Goal: Task Accomplishment & Management: Complete application form

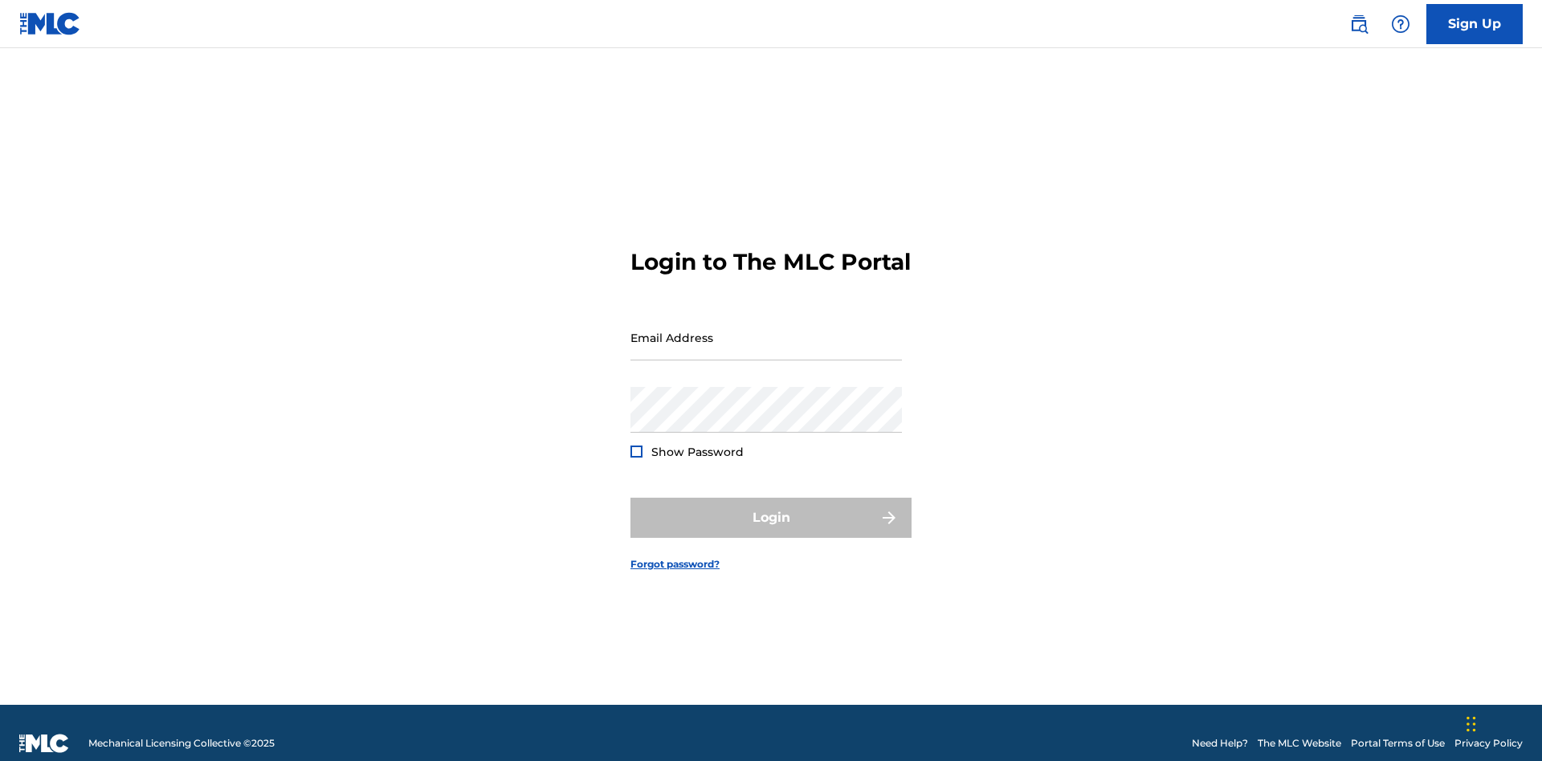
scroll to position [21, 0]
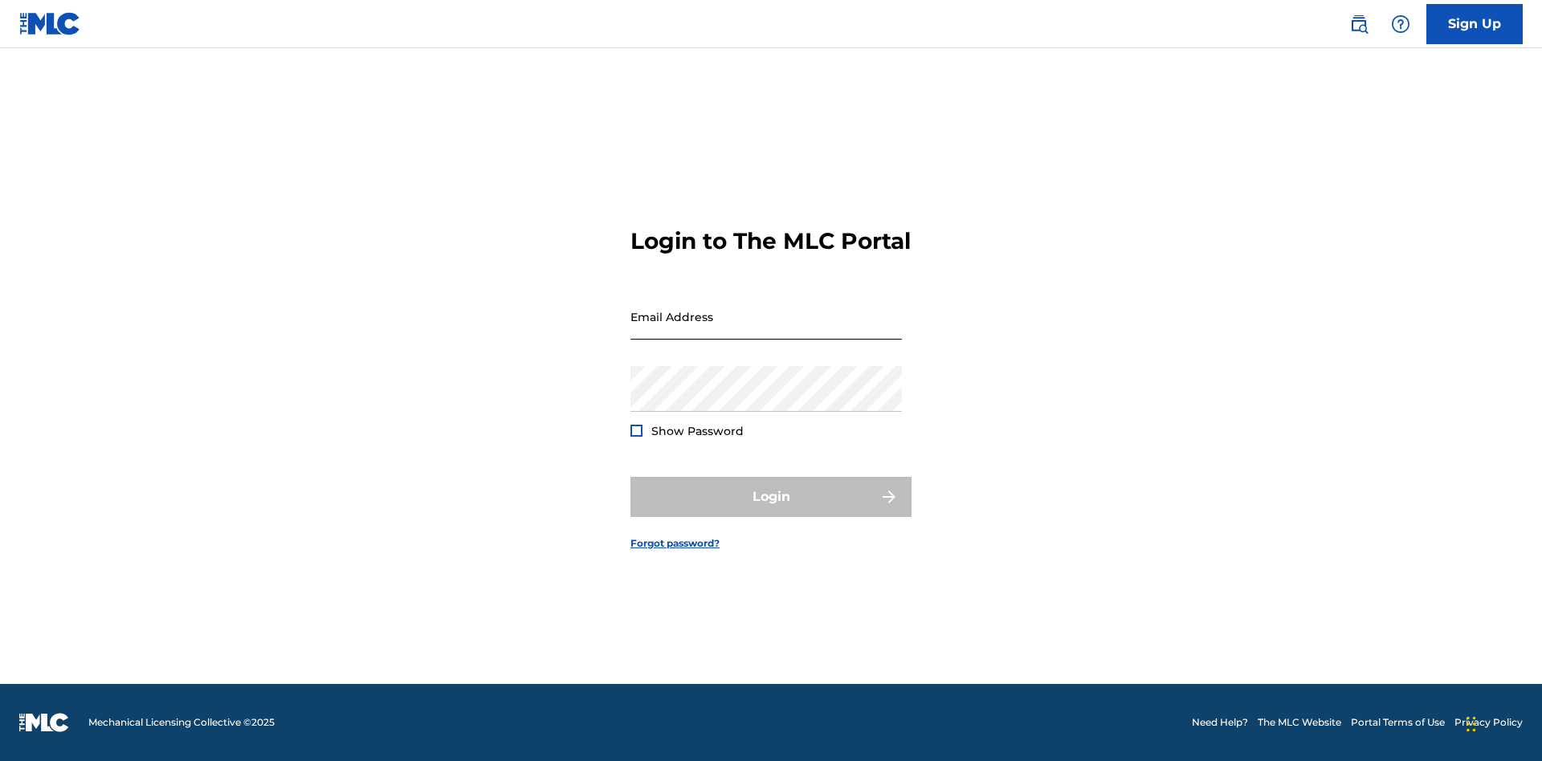
click at [766, 330] on input "Email Address" at bounding box center [765, 317] width 271 height 46
type input "[EMAIL_ADDRESS][DOMAIN_NAME]"
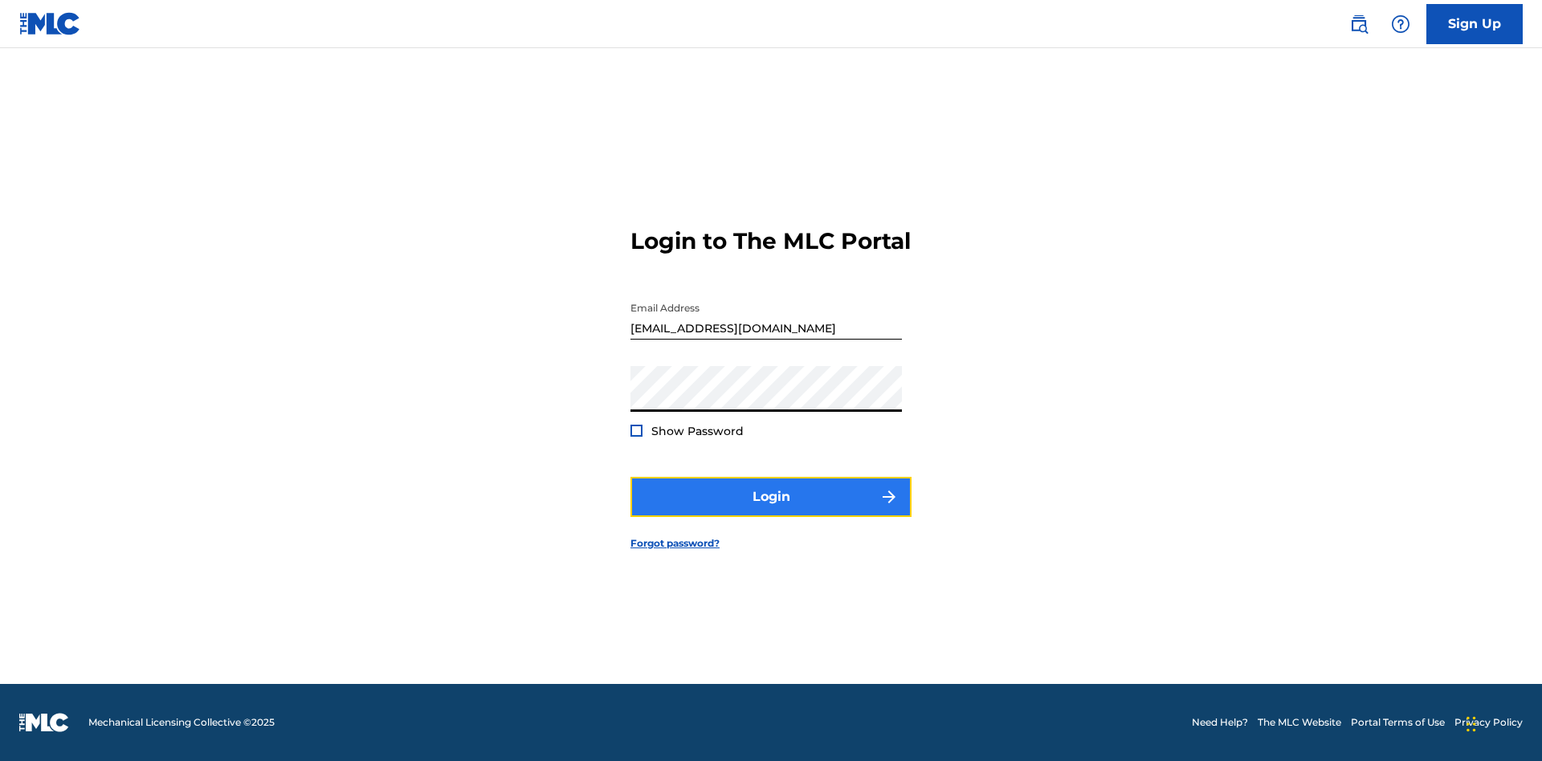
click at [771, 511] on button "Login" at bounding box center [770, 497] width 281 height 40
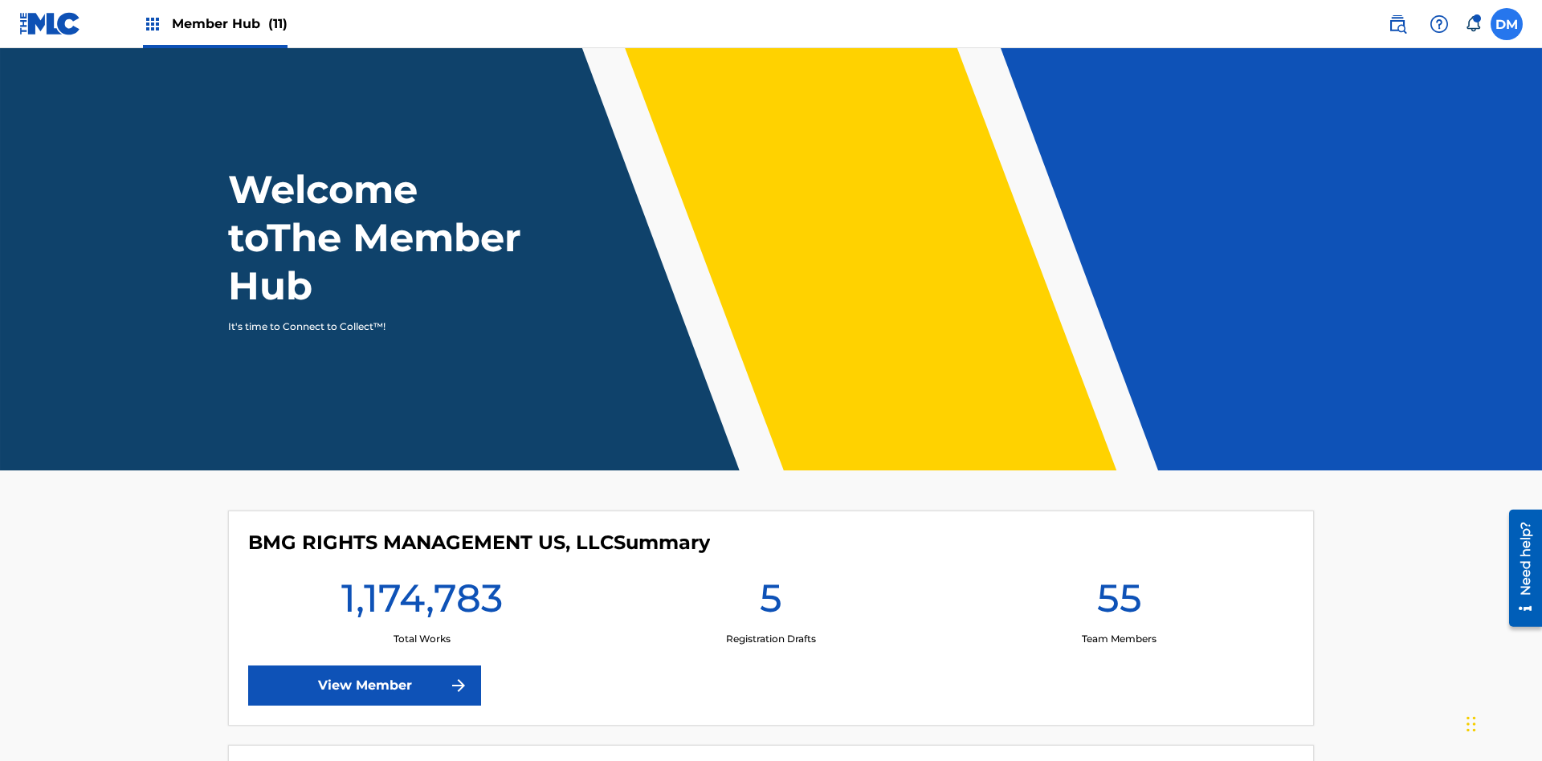
click at [1506, 23] on label at bounding box center [1506, 24] width 32 height 32
click at [1506, 24] on input "[PERSON_NAME] [PERSON_NAME] [PERSON_NAME][EMAIL_ADDRESS][DOMAIN_NAME] Notificat…" at bounding box center [1506, 24] width 0 height 0
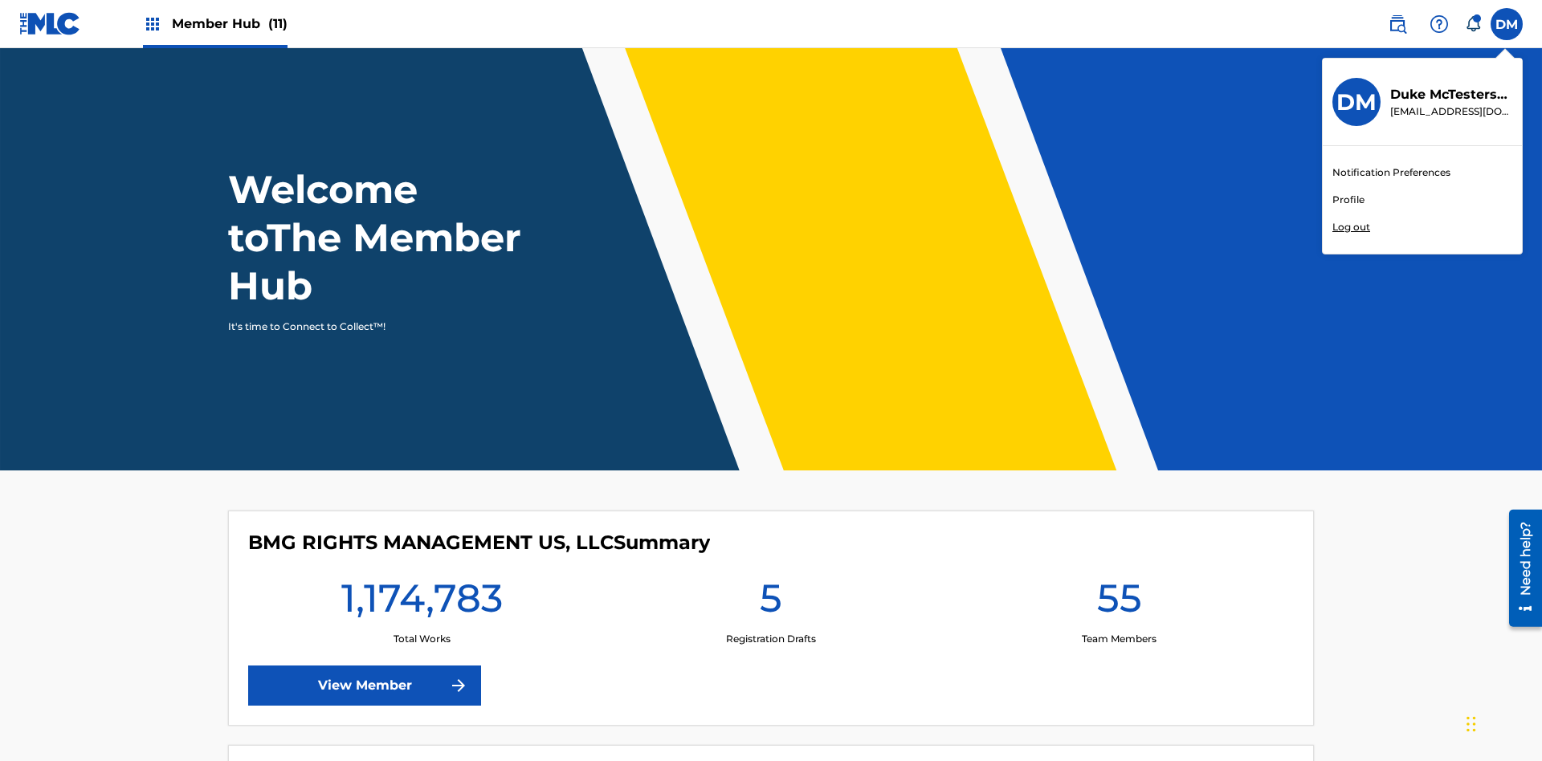
scroll to position [96, 0]
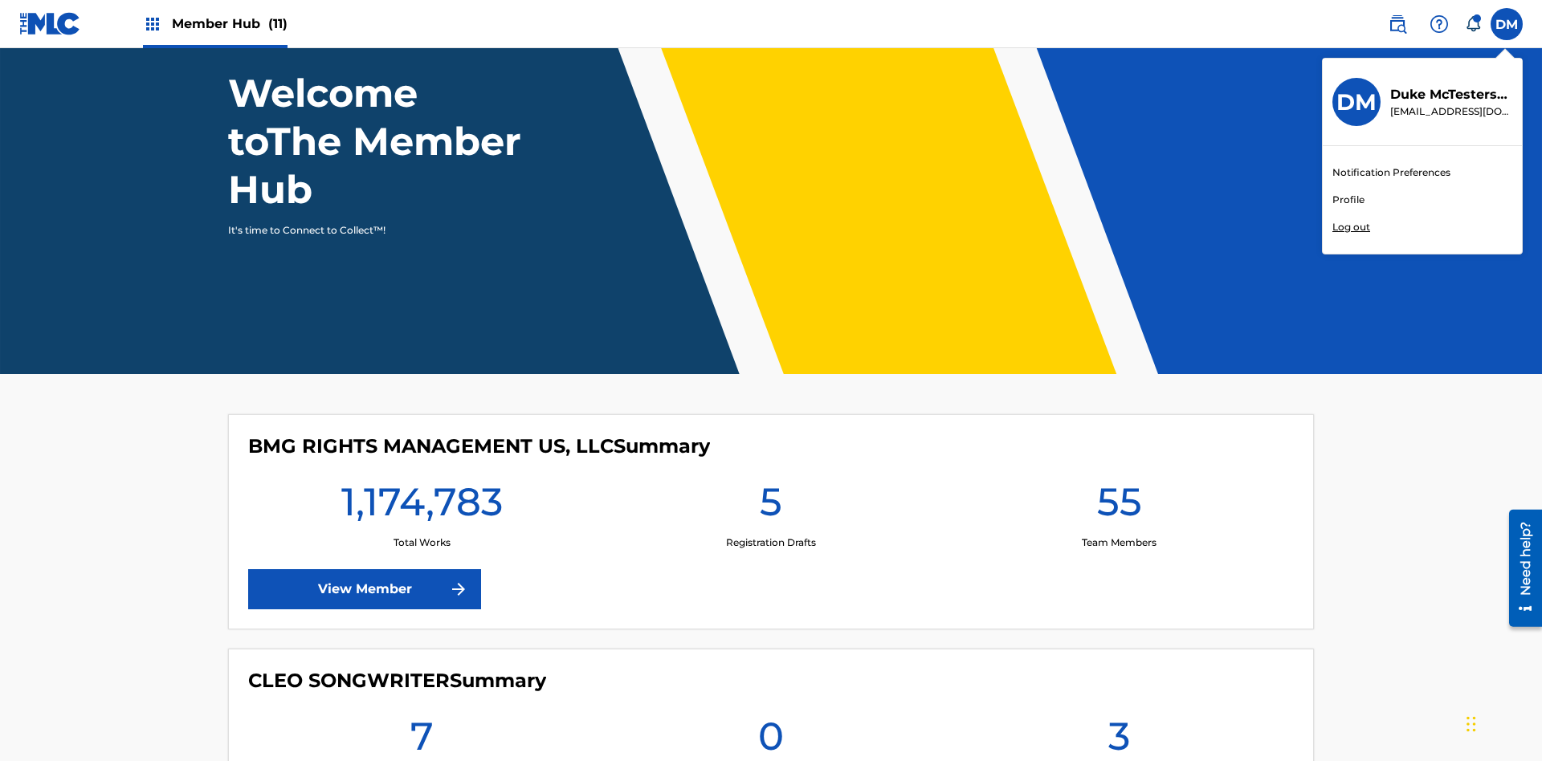
click at [1347, 200] on link "Profile" at bounding box center [1348, 200] width 32 height 14
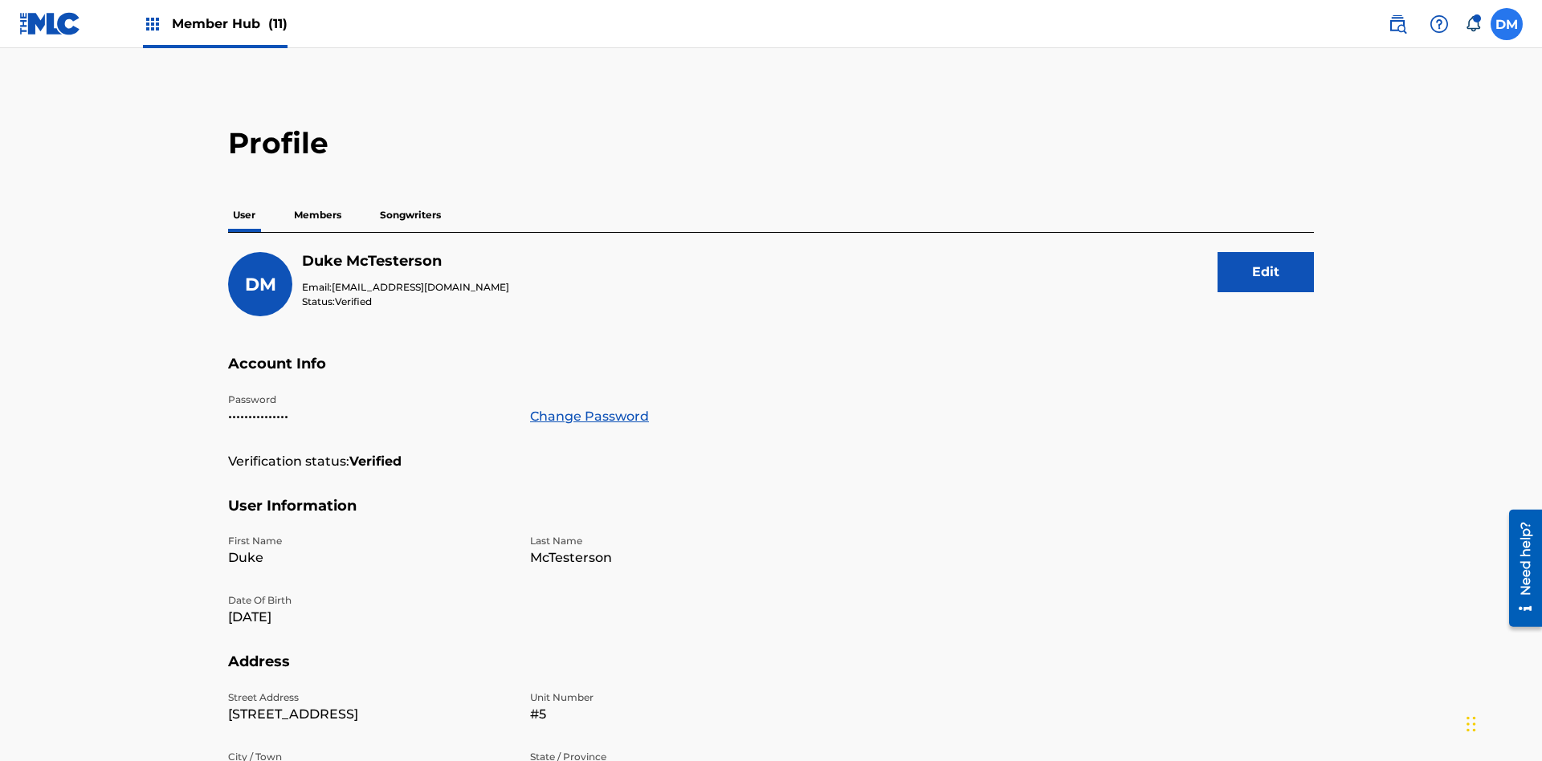
scroll to position [102, 0]
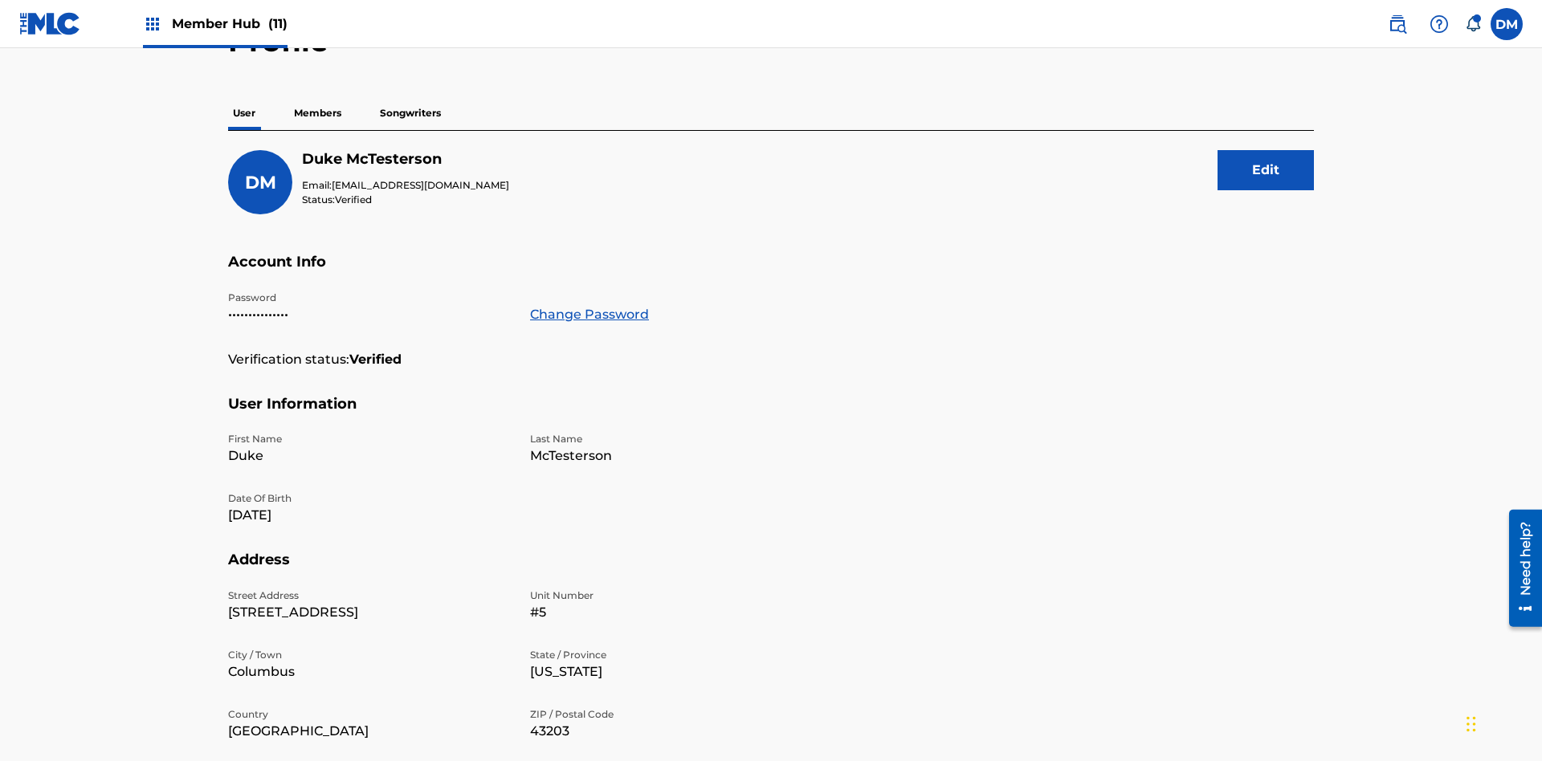
click at [318, 113] on p "Members" at bounding box center [317, 113] width 57 height 34
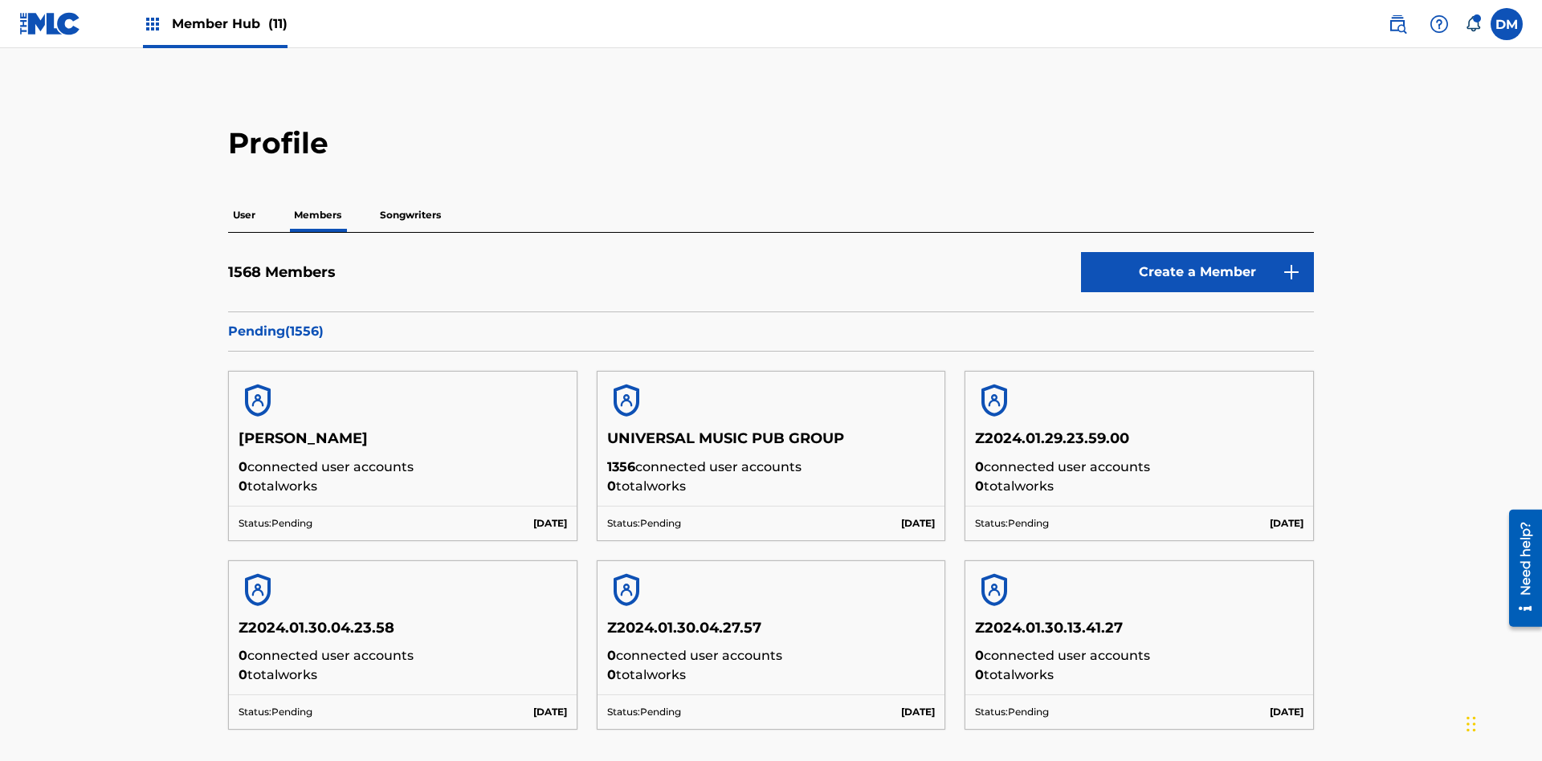
scroll to position [156, 0]
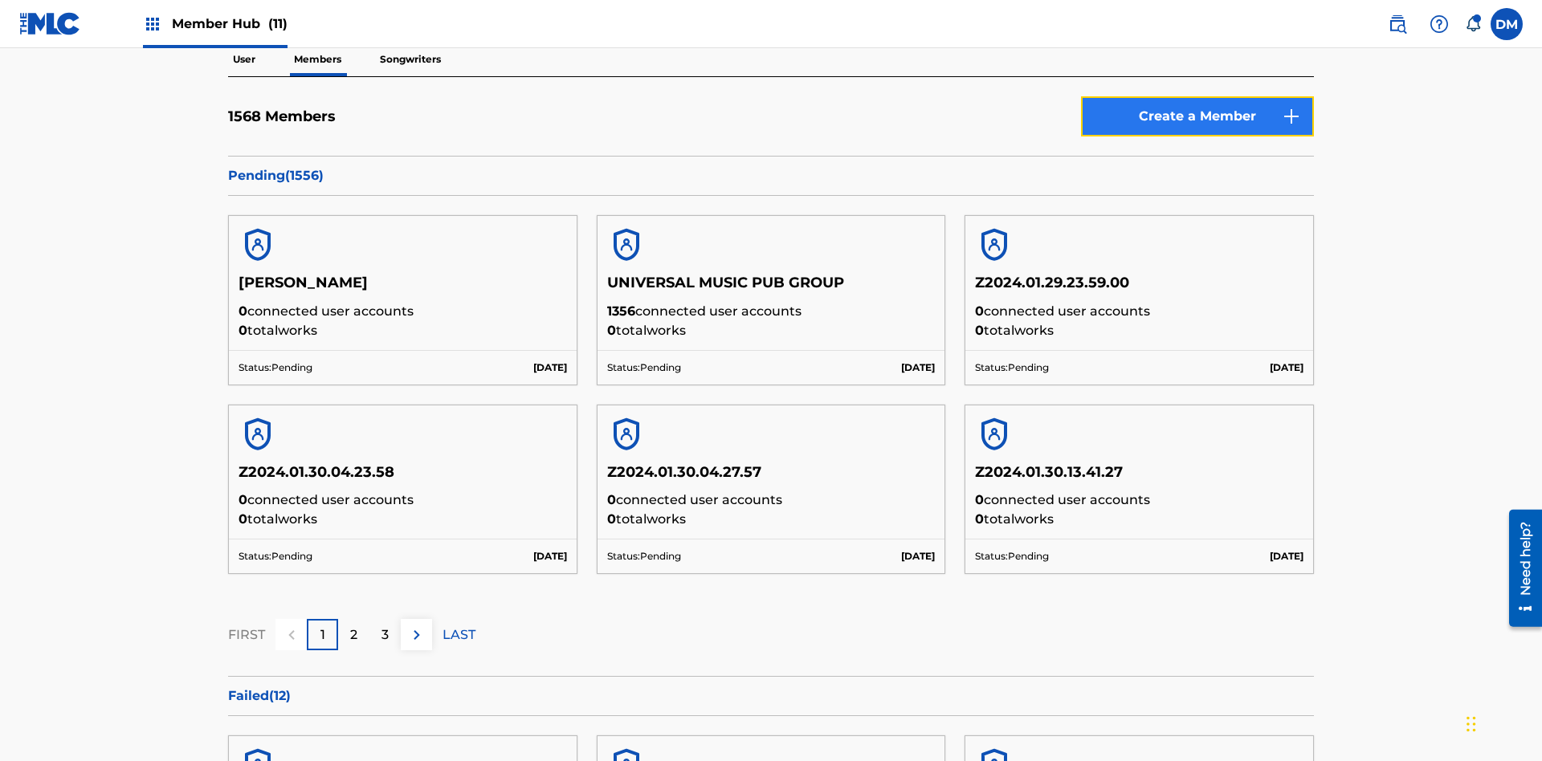
click at [1197, 116] on link "Create a Member" at bounding box center [1197, 116] width 233 height 40
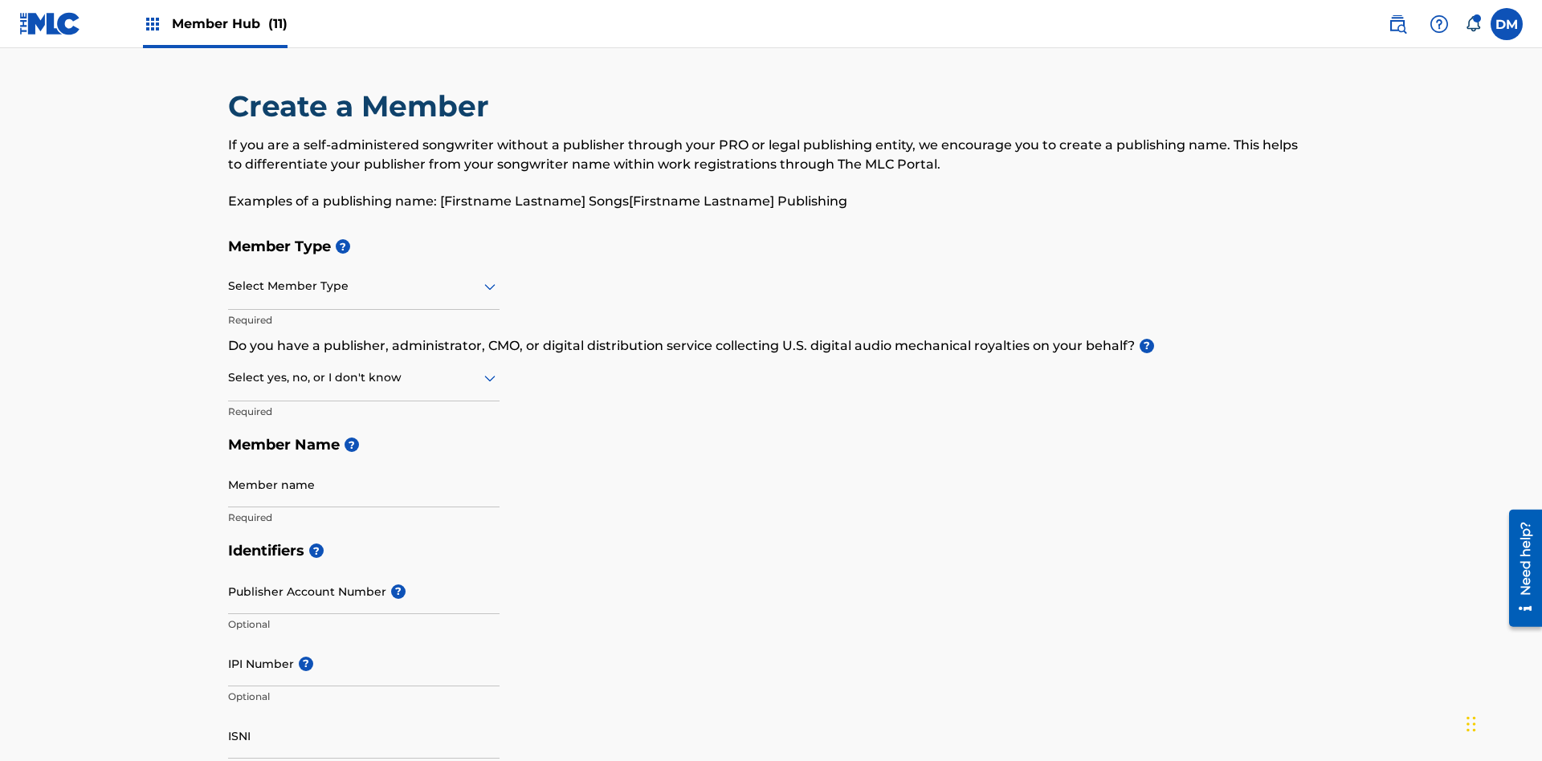
scroll to position [181, 0]
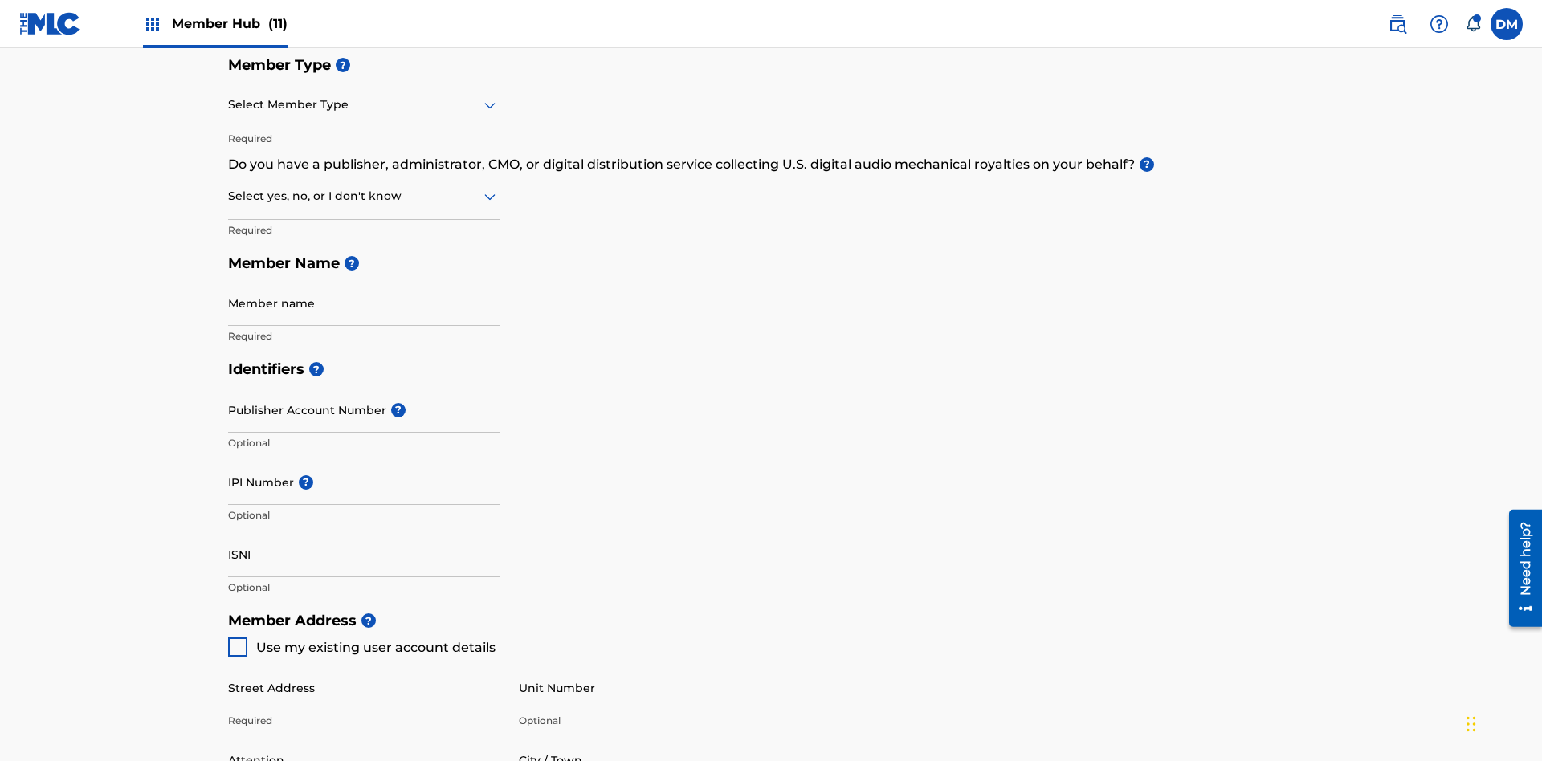
click at [229, 104] on input "text" at bounding box center [229, 104] width 3 height 17
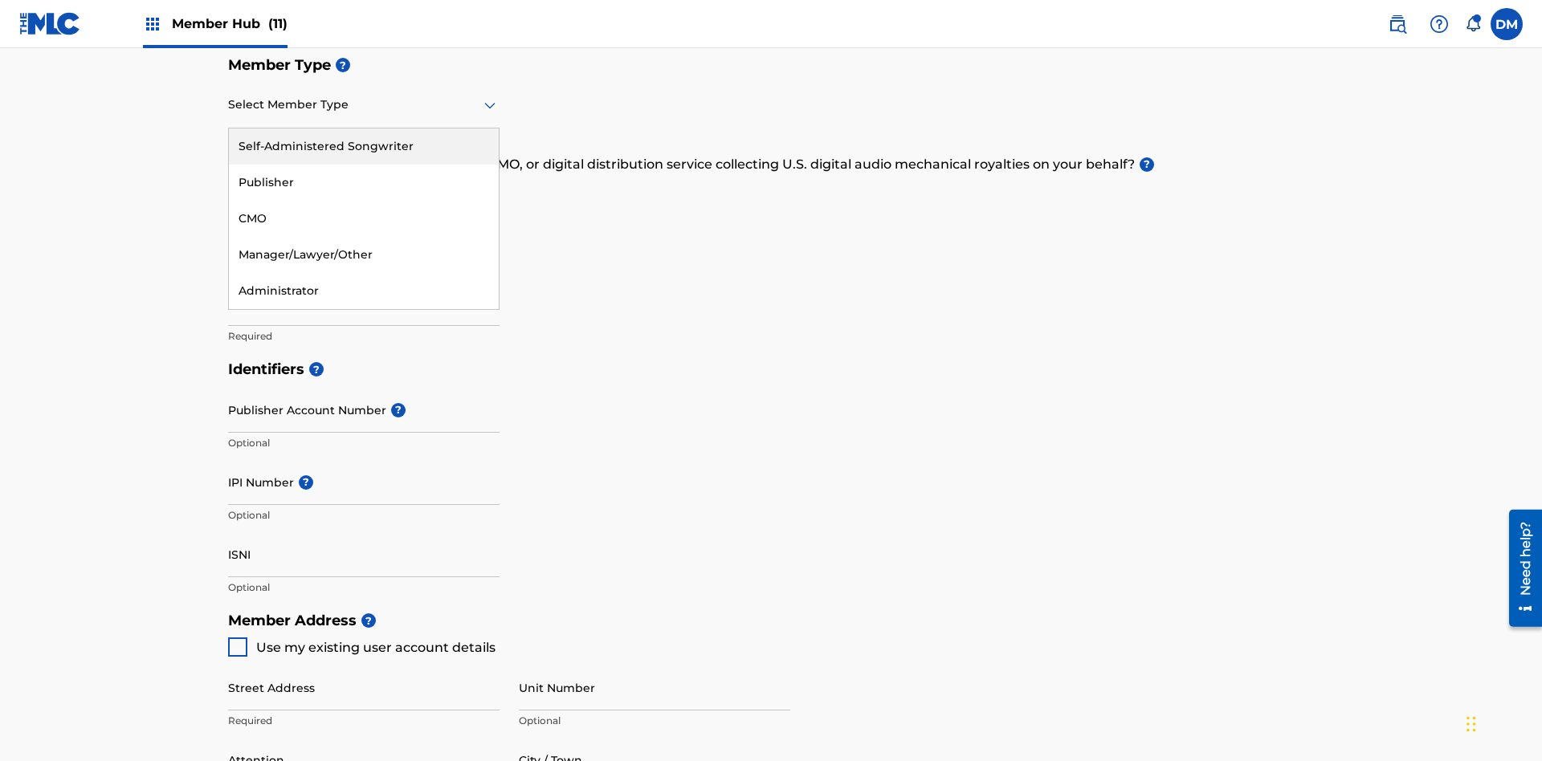
click at [364, 146] on div "Self-Administered Songwriter" at bounding box center [364, 146] width 270 height 36
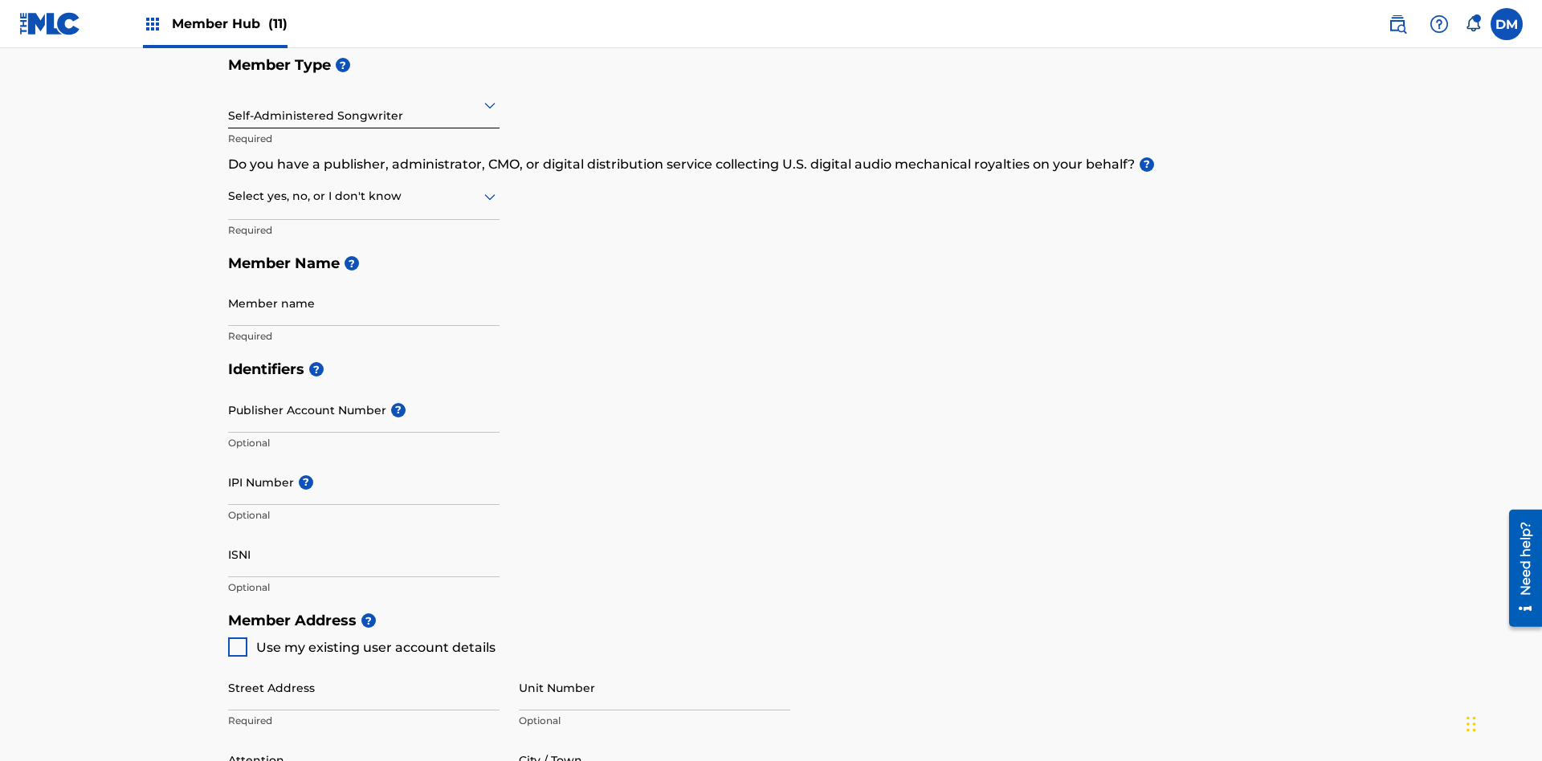
scroll to position [273, 0]
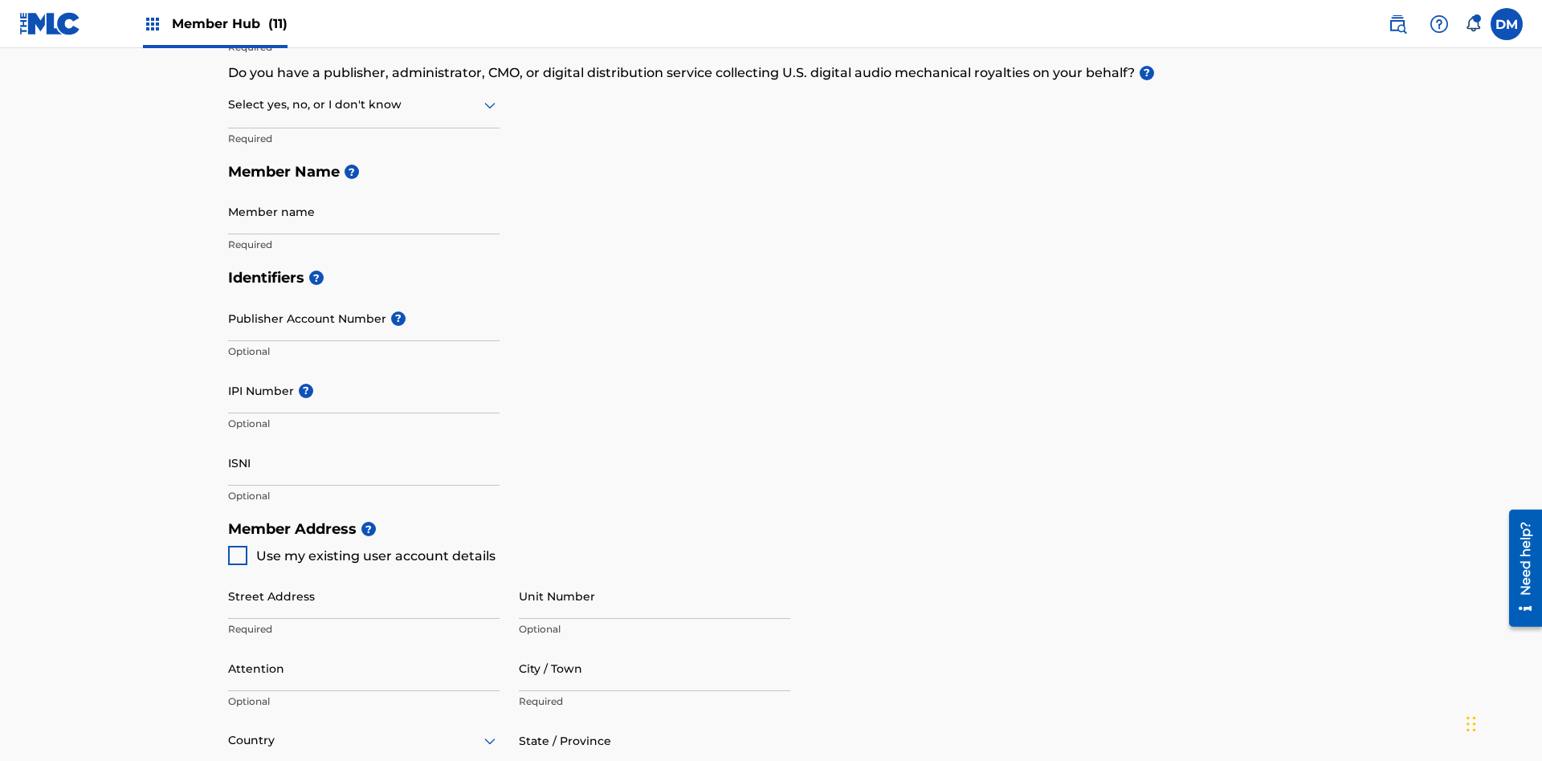
click at [229, 104] on input "text" at bounding box center [229, 104] width 3 height 17
click at [364, 182] on div "No" at bounding box center [364, 183] width 270 height 36
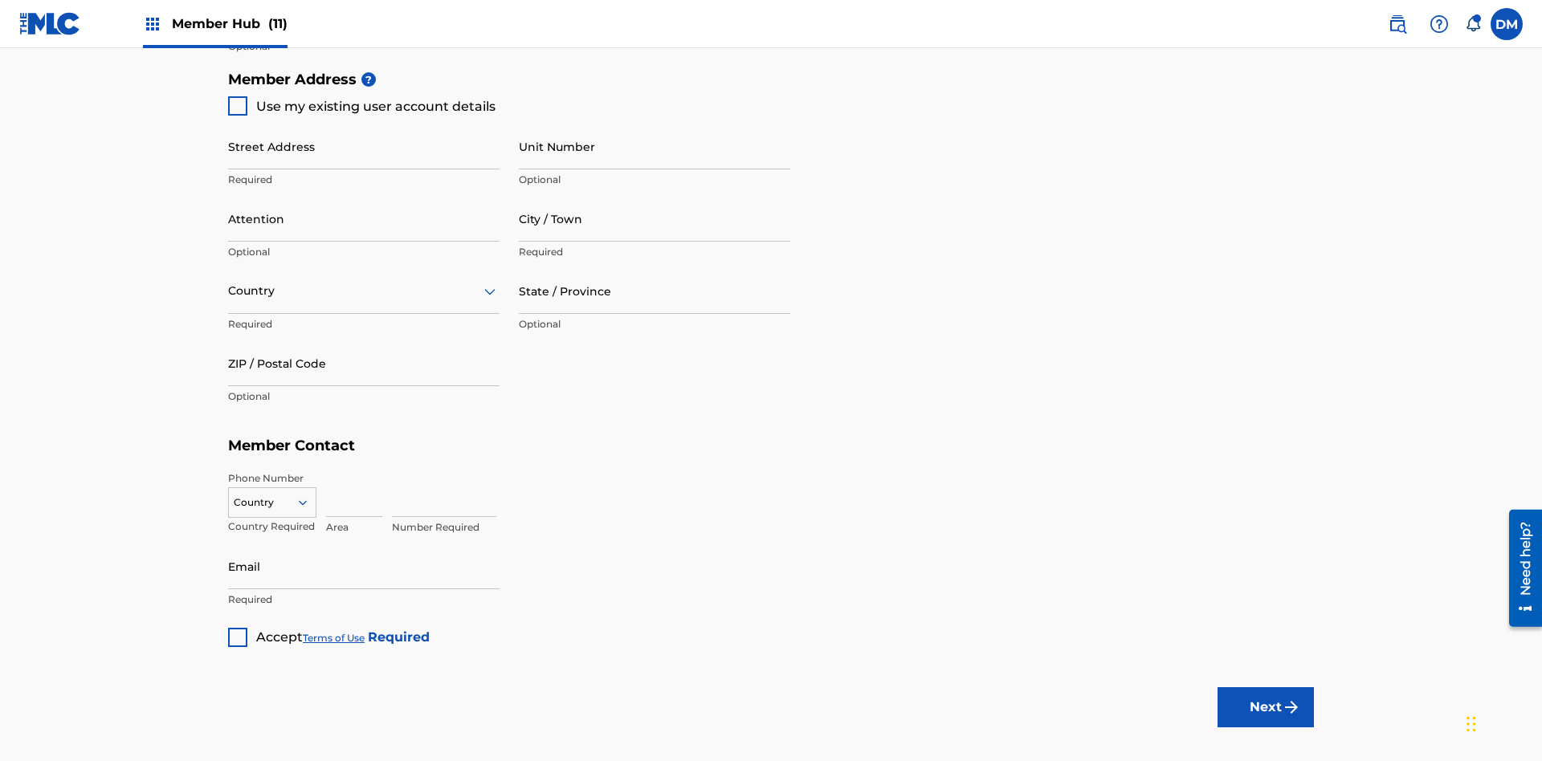
click at [361, 106] on span "Use my existing user account details" at bounding box center [375, 106] width 239 height 15
type input "[STREET_ADDRESS]"
type input "Columbus"
type input "43203"
type input "740"
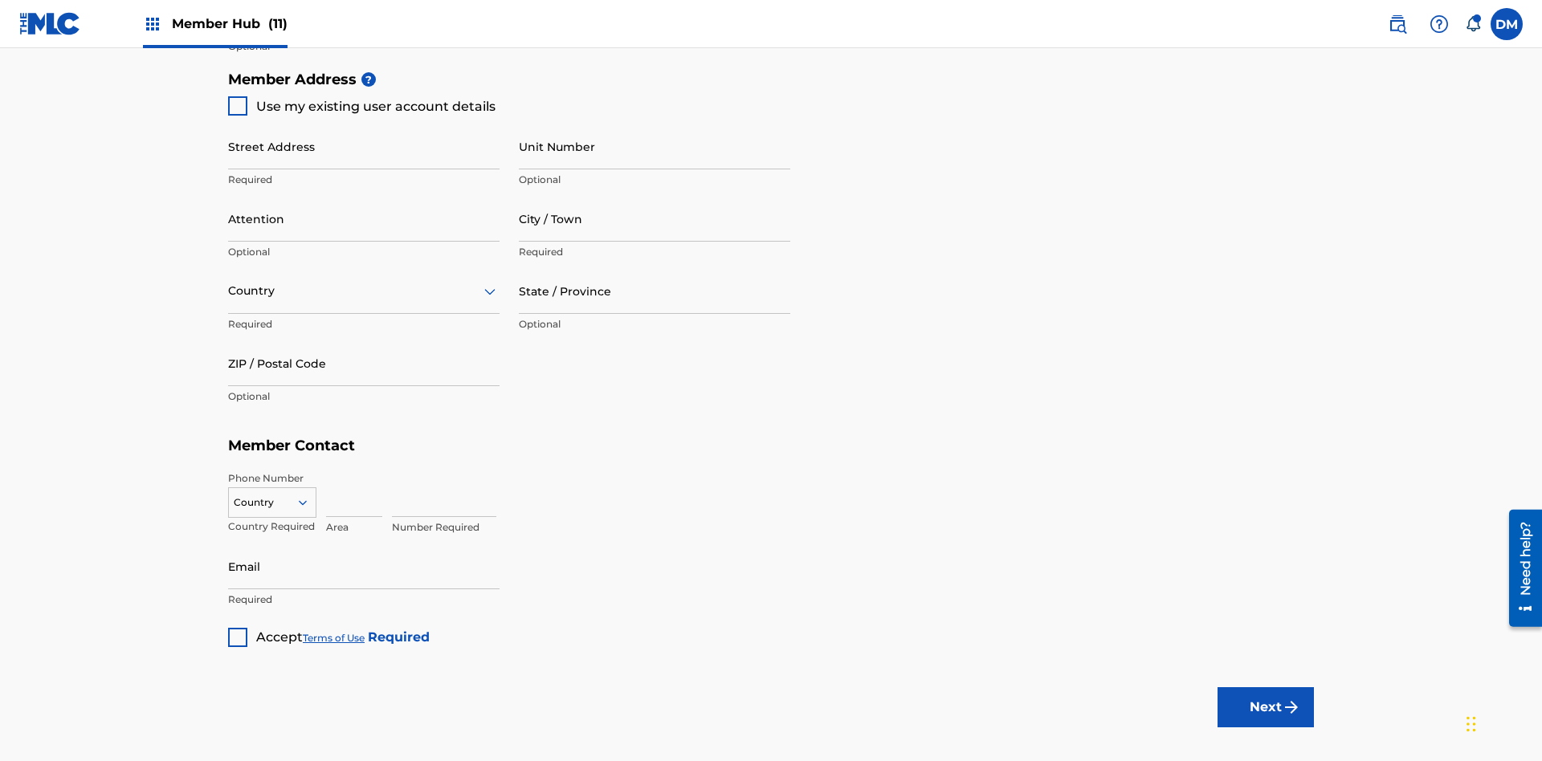
type input "8086351"
type input "[EMAIL_ADDRESS][DOMAIN_NAME]"
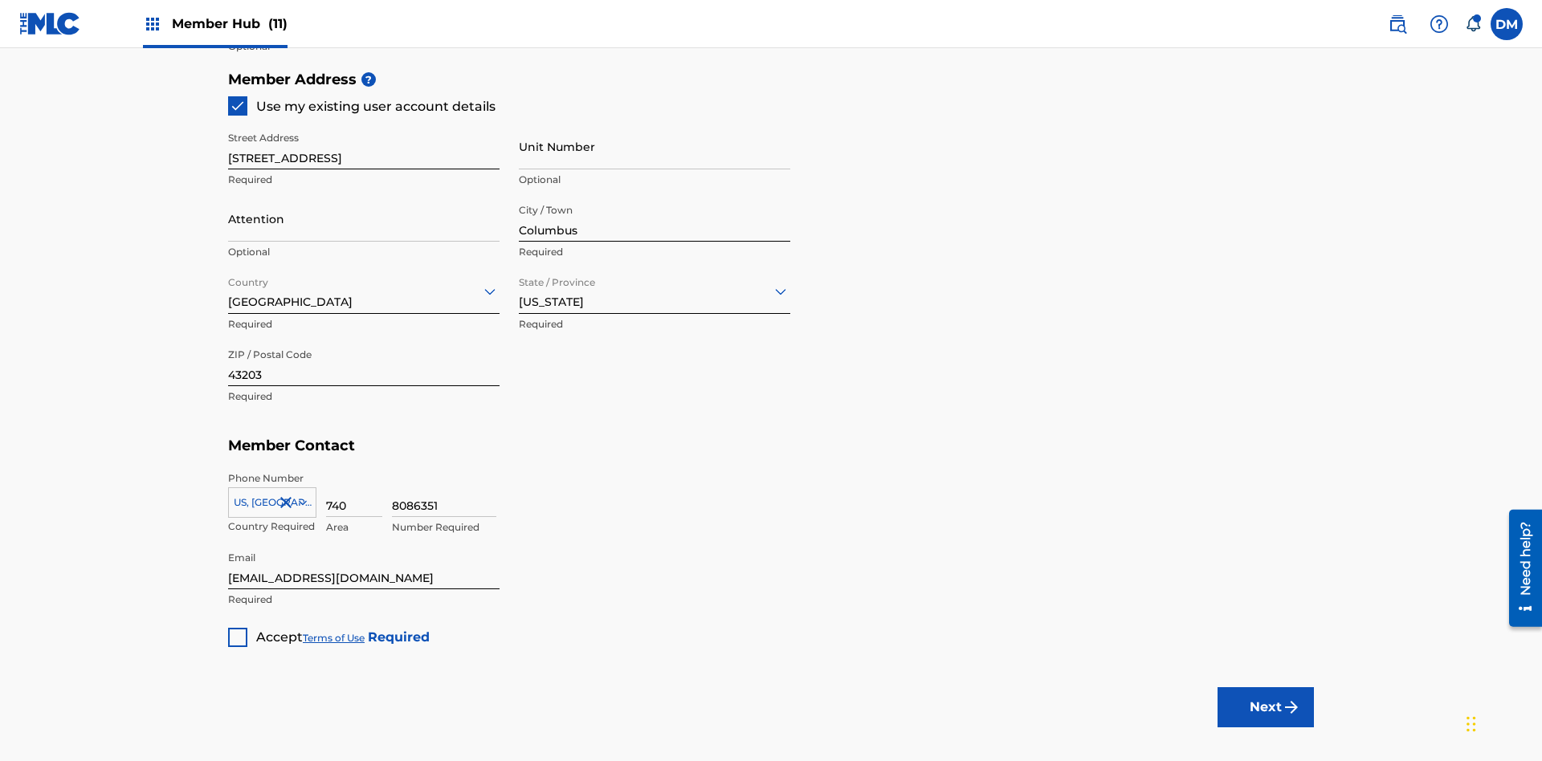
scroll to position [365, 0]
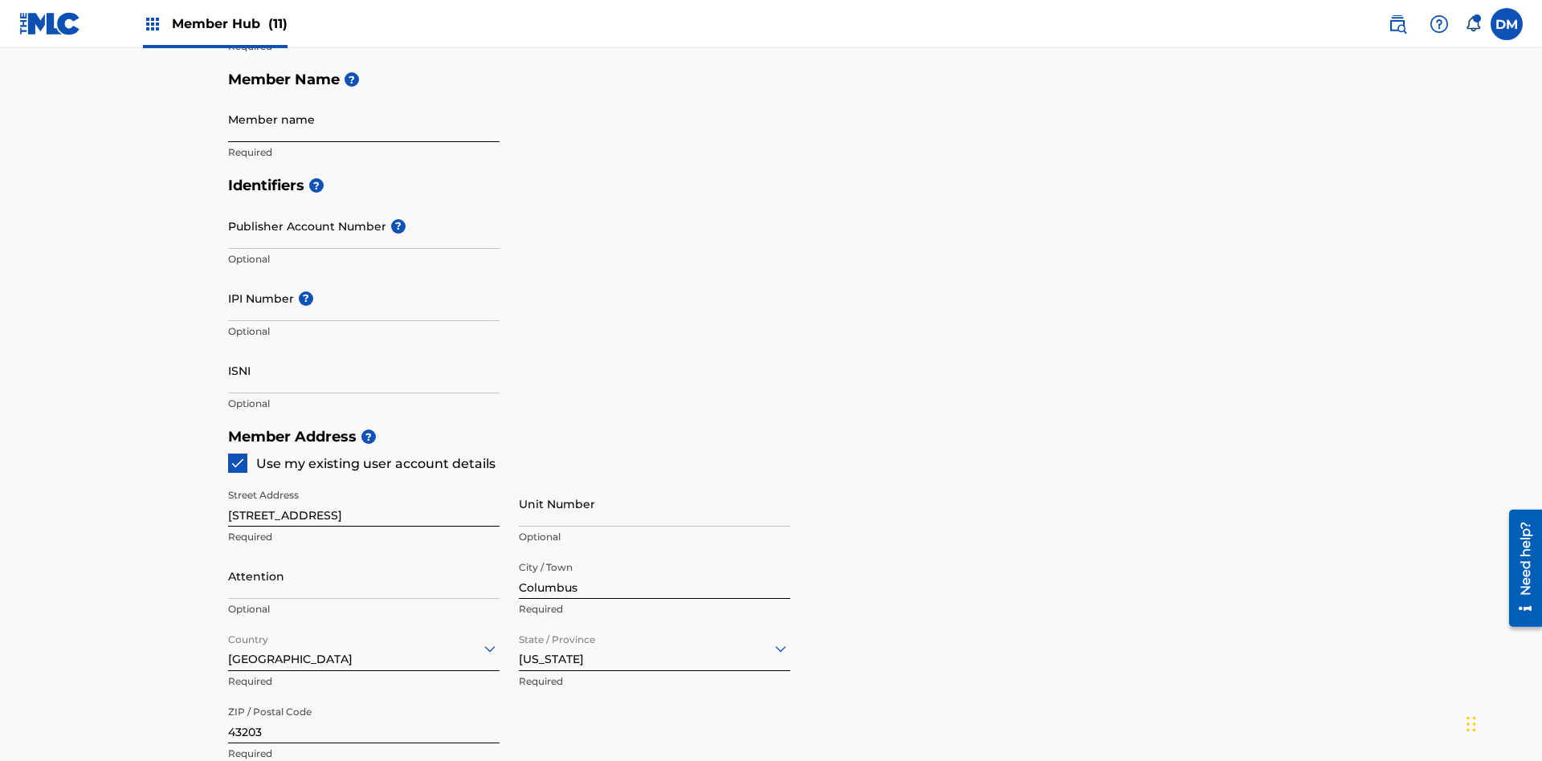
click at [364, 119] on input "Member name" at bounding box center [363, 119] width 271 height 46
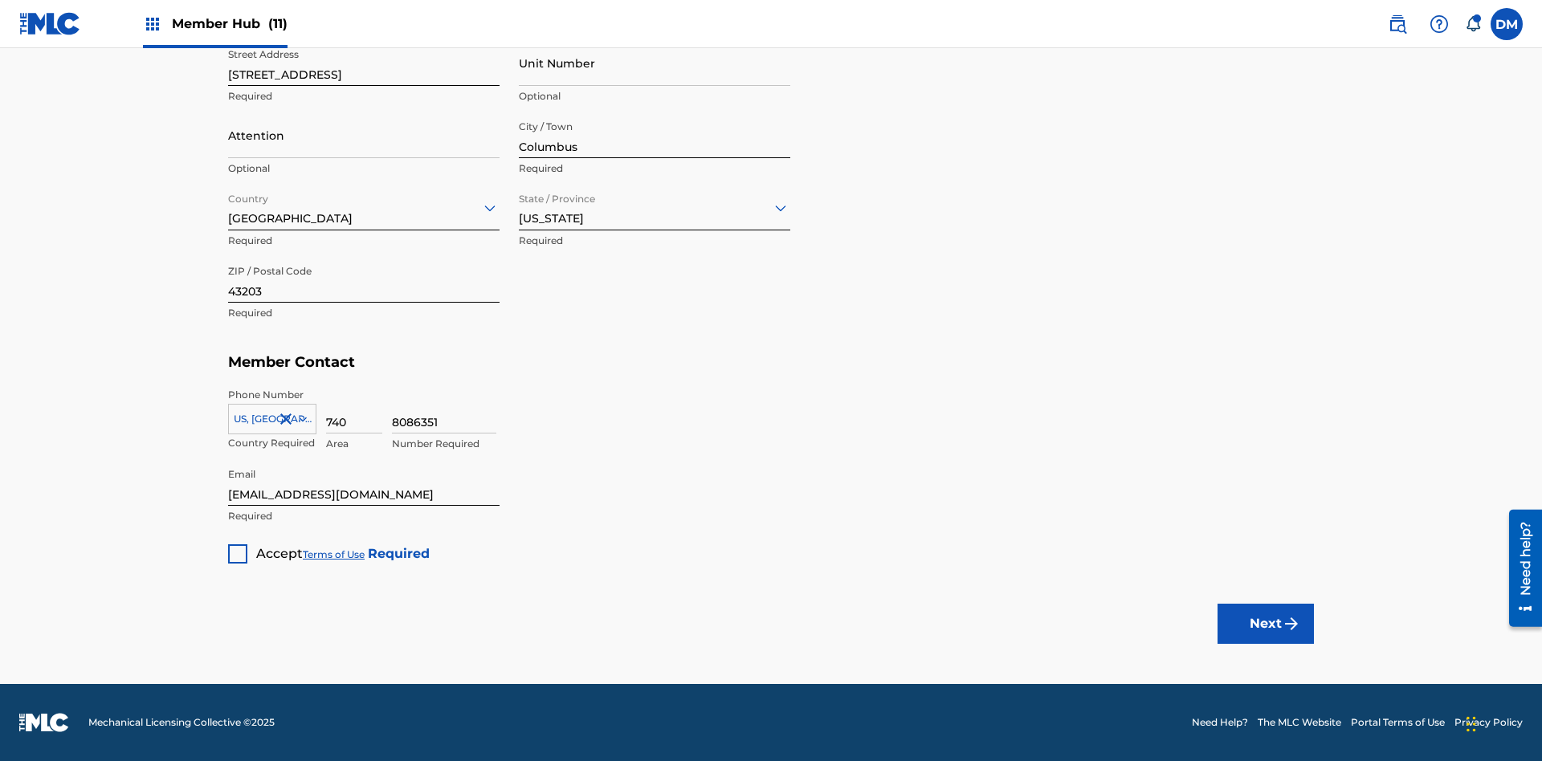
type input "Z2025.09.23.04.25.26"
click at [238, 553] on div at bounding box center [237, 553] width 19 height 19
click at [1265, 623] on button "Next" at bounding box center [1265, 624] width 96 height 40
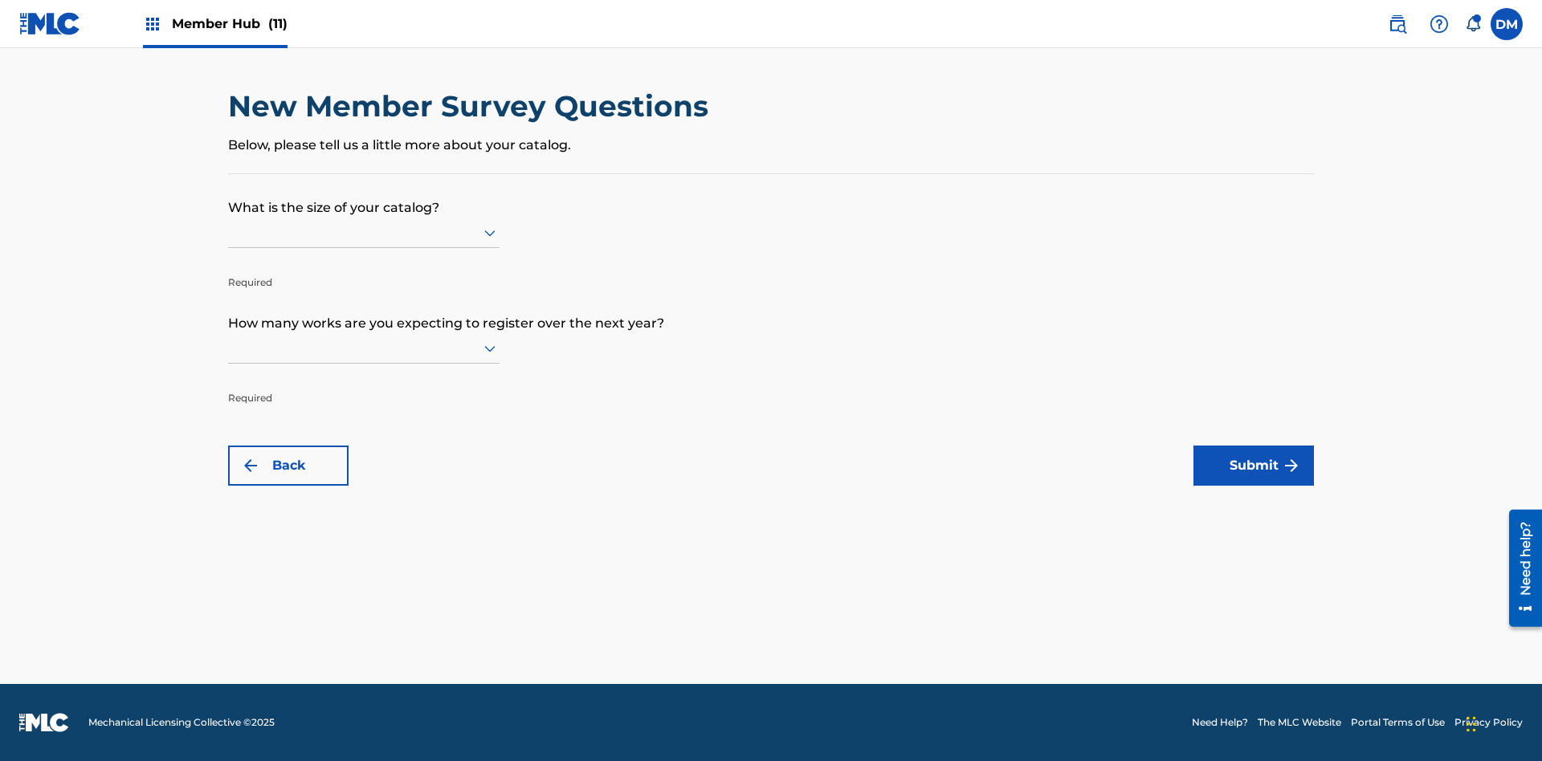
click at [229, 232] on input "text" at bounding box center [229, 232] width 3 height 17
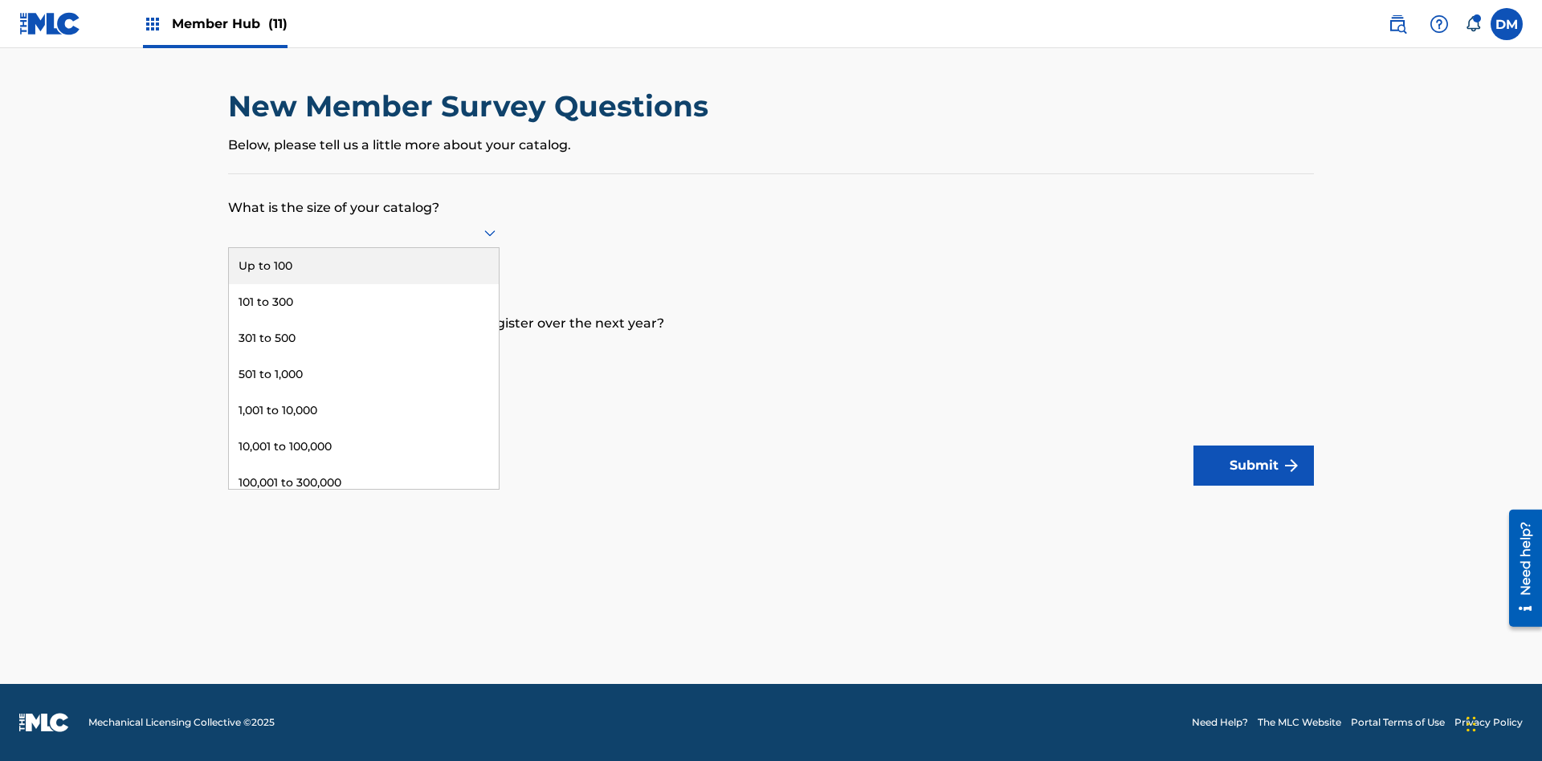
click at [364, 410] on div "1,001 to 10,000" at bounding box center [364, 411] width 270 height 36
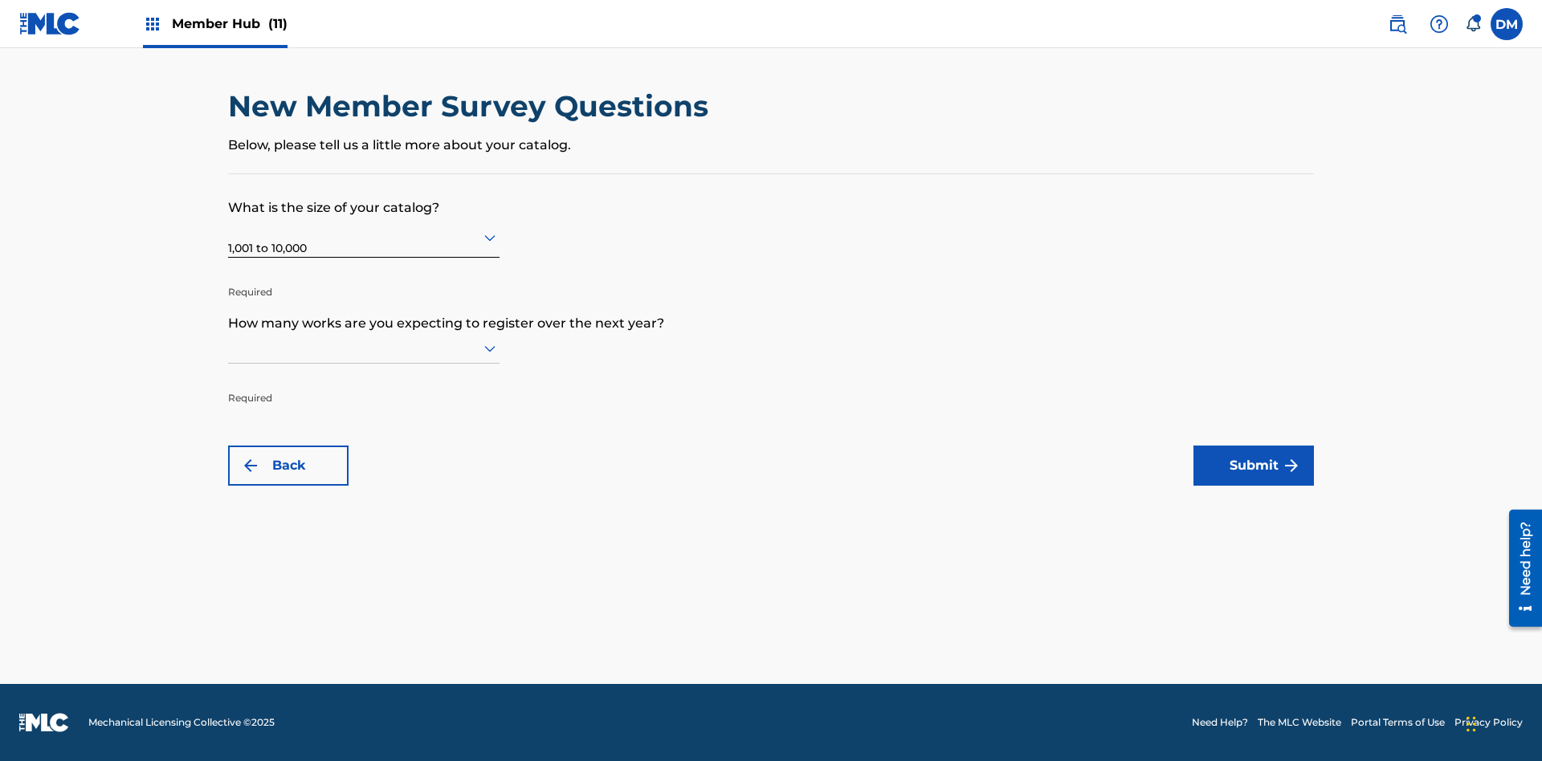
click at [229, 348] on input "text" at bounding box center [229, 348] width 3 height 17
